Goal: Task Accomplishment & Management: Complete application form

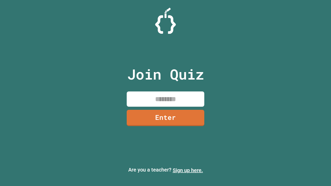
click at [188, 171] on link "Sign up here." at bounding box center [188, 171] width 30 height 6
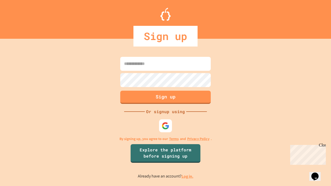
click at [188, 177] on link "Log in." at bounding box center [188, 176] width 12 height 5
